Goal: Book appointment/travel/reservation

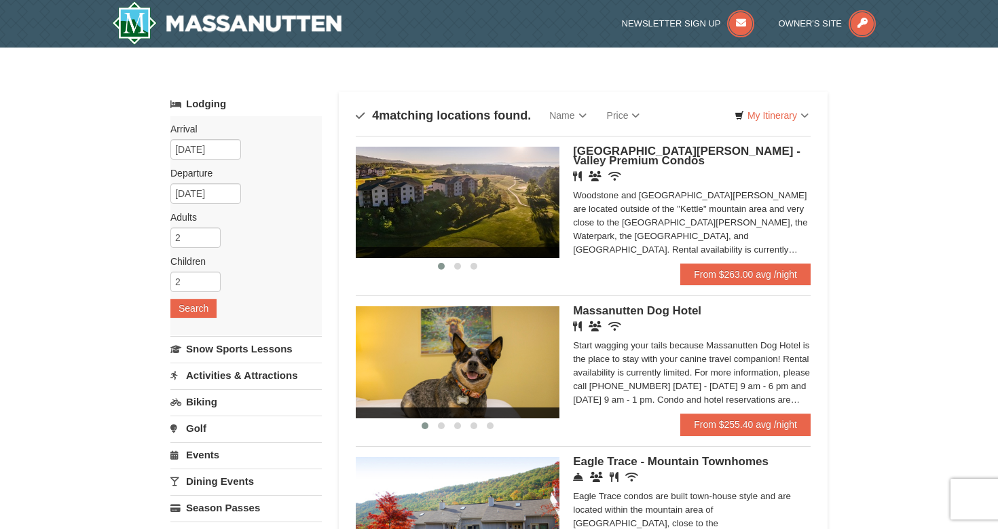
click at [620, 149] on span "[GEOGRAPHIC_DATA][PERSON_NAME] - Valley Premium Condos" at bounding box center [687, 156] width 228 height 22
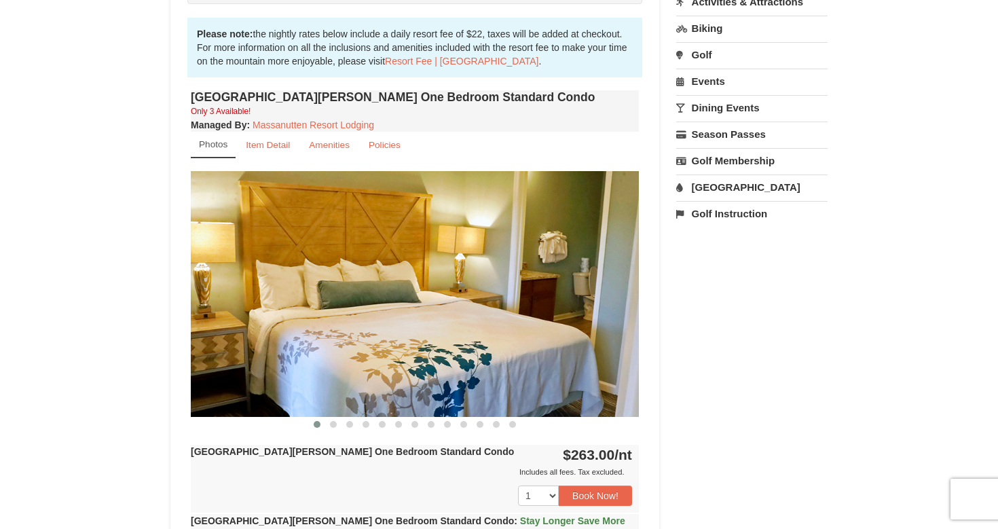
scroll to position [357, 0]
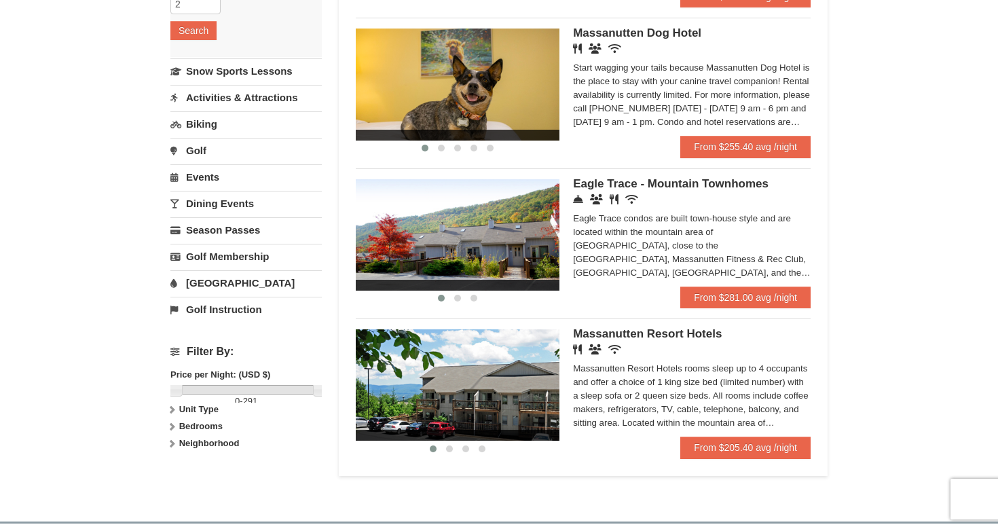
scroll to position [277, 0]
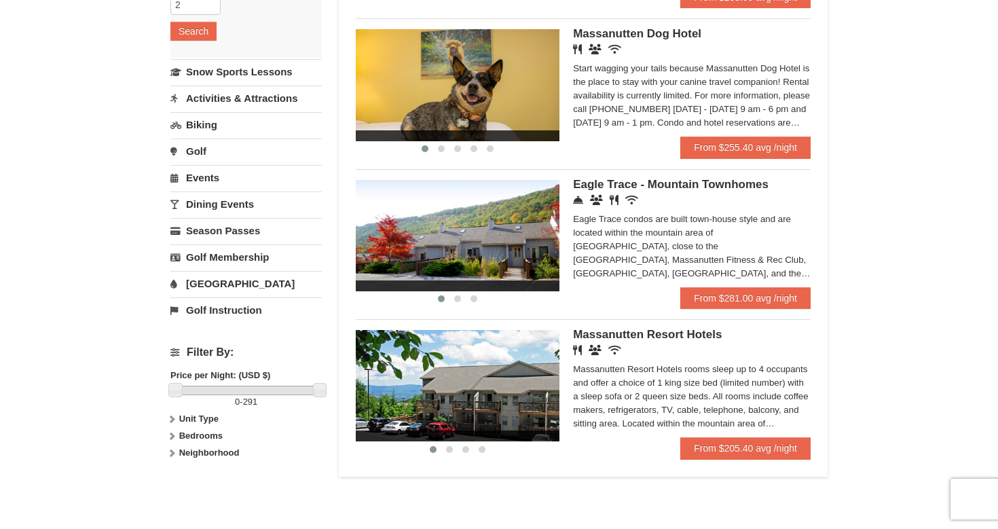
click at [647, 186] on span "Eagle Trace - Mountain Townhomes" at bounding box center [671, 184] width 196 height 13
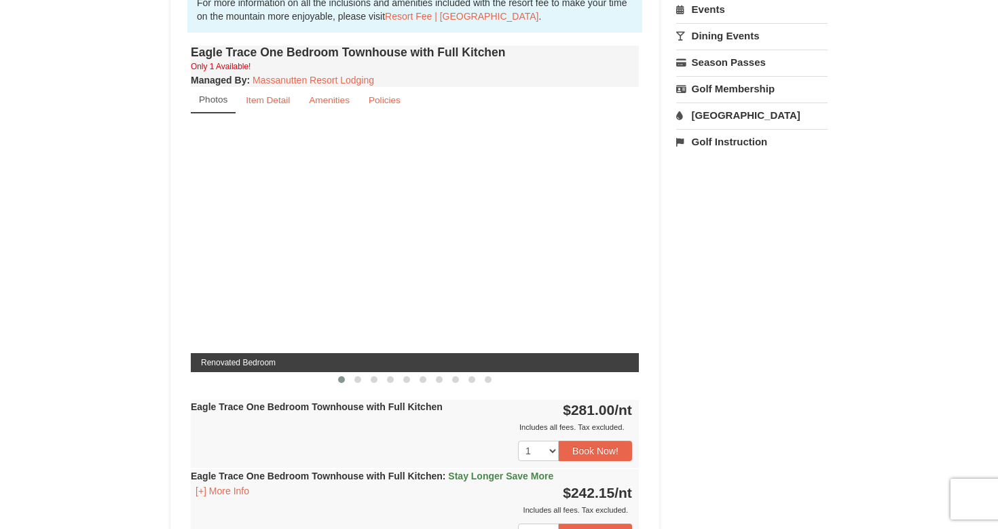
scroll to position [469, 0]
